Goal: Transaction & Acquisition: Download file/media

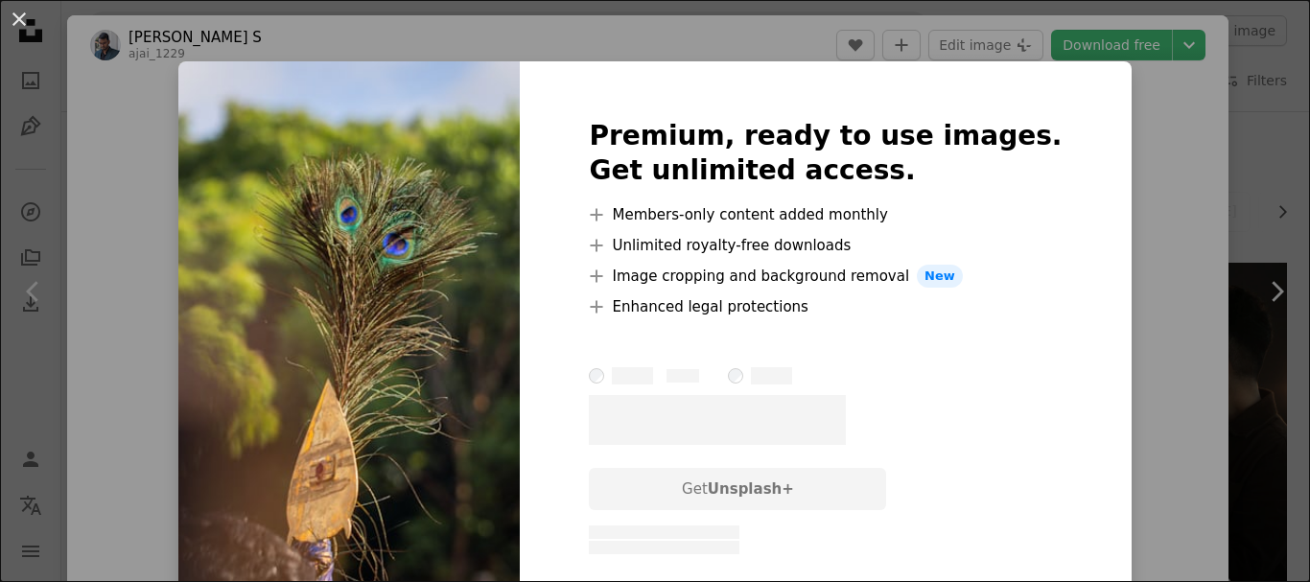
scroll to position [863, 0]
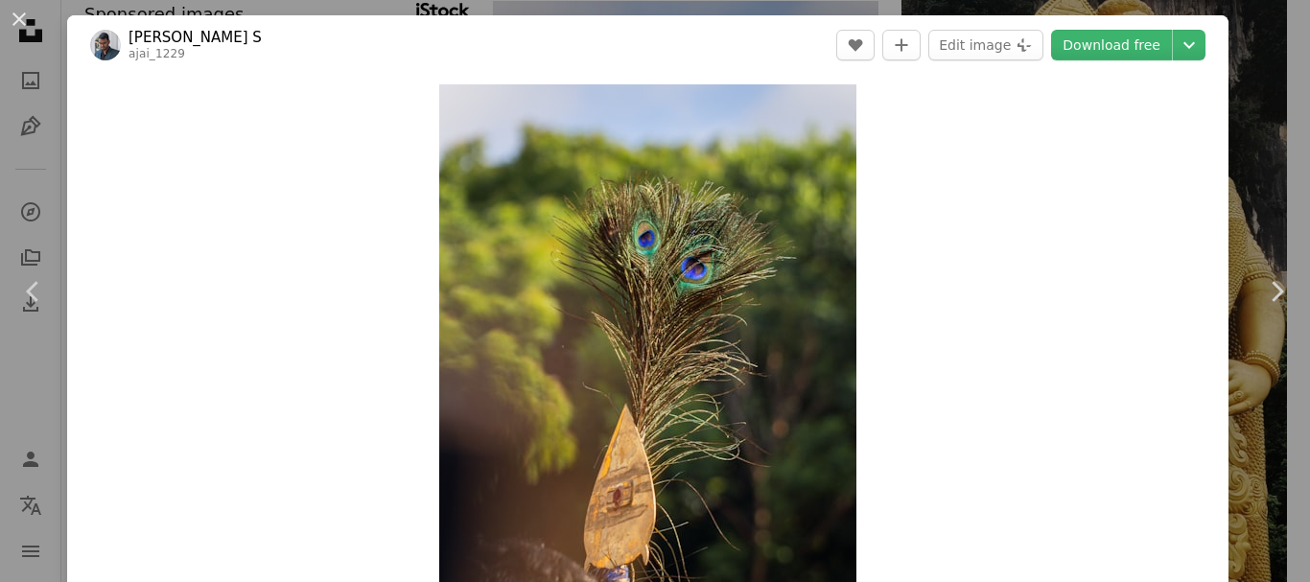
scroll to position [56, 0]
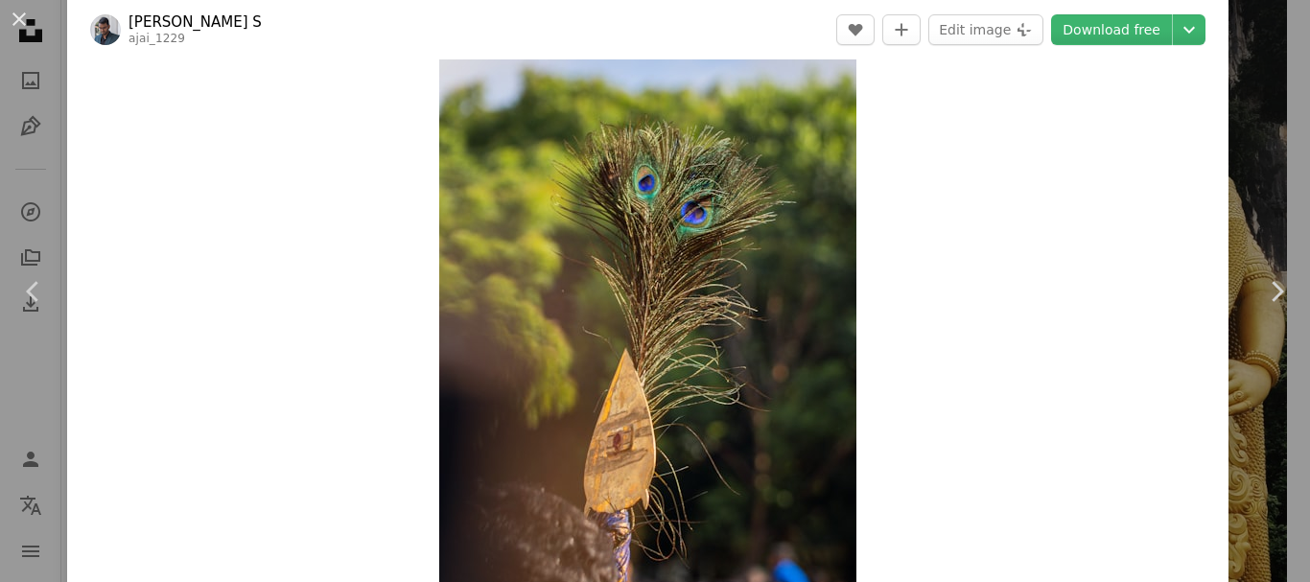
click at [858, 178] on div "Zoom in" at bounding box center [648, 307] width 1162 height 576
click at [945, 245] on div "Zoom in" at bounding box center [648, 307] width 1162 height 576
drag, startPoint x: 945, startPoint y: 245, endPoint x: 1065, endPoint y: 156, distance: 148.9
click at [955, 240] on div "Zoom in" at bounding box center [648, 307] width 1162 height 576
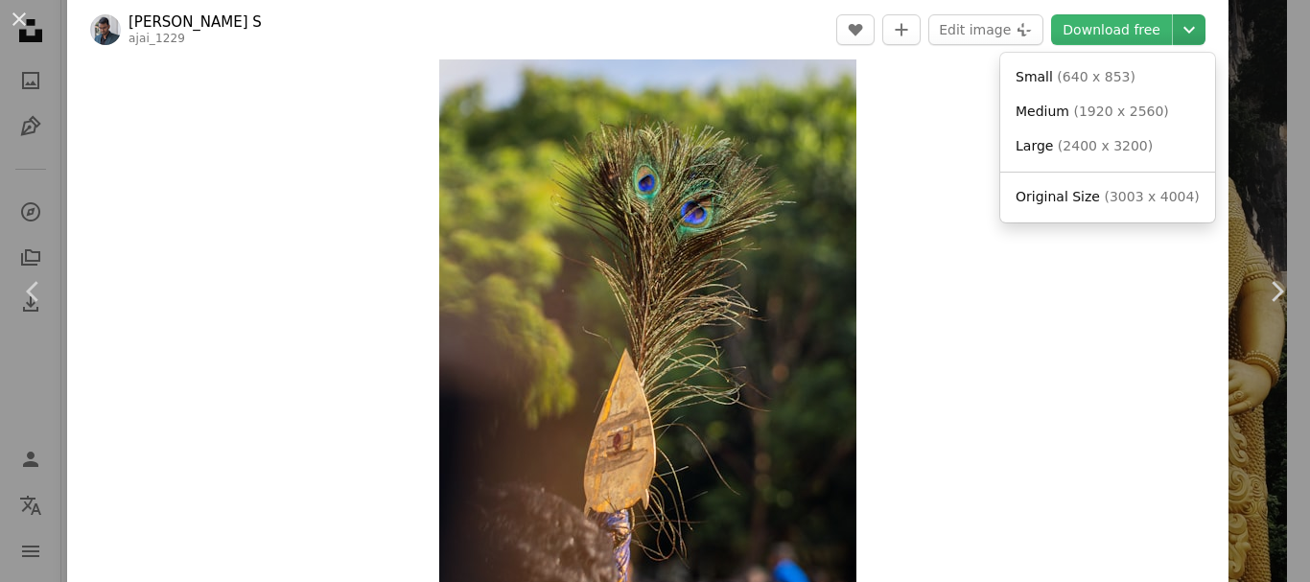
click at [1174, 31] on icon "Chevron down" at bounding box center [1189, 29] width 31 height 23
click at [1075, 108] on span "( 1920 x 2560 )" at bounding box center [1120, 111] width 95 height 15
